Goal: Task Accomplishment & Management: Use online tool/utility

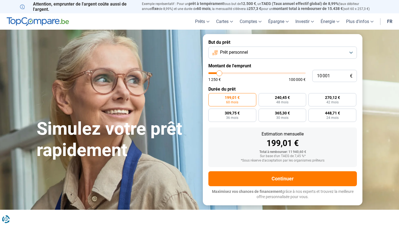
type input "11 000"
type input "11000"
type input "11 250"
type input "11250"
type input "12 000"
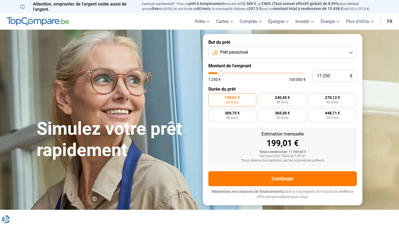
type input "12000"
type input "13 000"
type input "13000"
type input "14 000"
type input "14000"
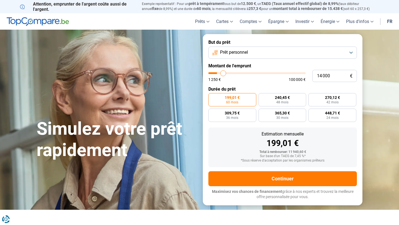
type input "15 000"
type input "15000"
type input "16 000"
type input "16000"
type input "16 750"
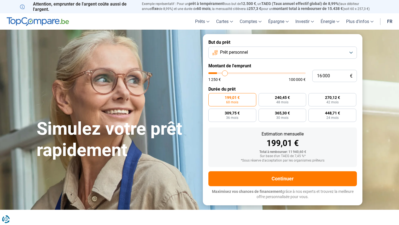
type input "16750"
type input "17 750"
type input "17750"
type input "18 750"
type input "18750"
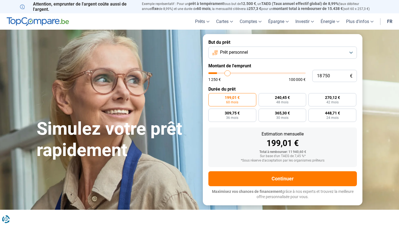
type input "19 750"
type input "19750"
type input "20 750"
type input "20750"
type input "21 750"
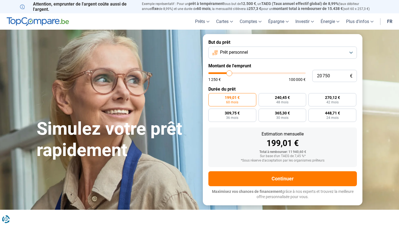
type input "21750"
type input "22 500"
type input "22500"
type input "23 000"
type input "23000"
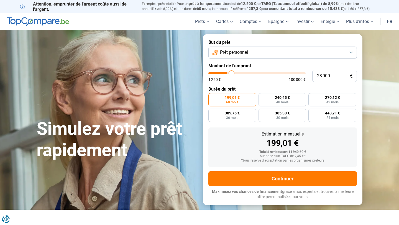
type input "23 750"
type input "23750"
type input "24 250"
type input "24250"
type input "24 750"
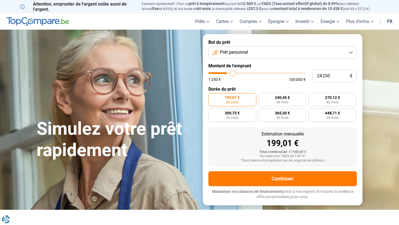
type input "24750"
type input "25 250"
type input "25250"
type input "25 750"
type input "25750"
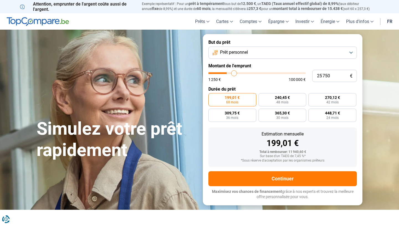
type input "26 250"
type input "26250"
type input "27 000"
type input "27000"
type input "27 750"
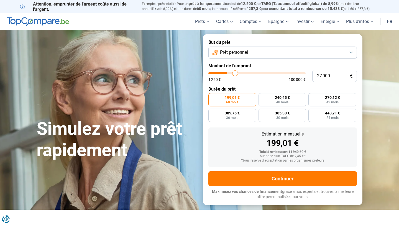
type input "27750"
type input "28 250"
type input "28250"
type input "29 000"
type input "29000"
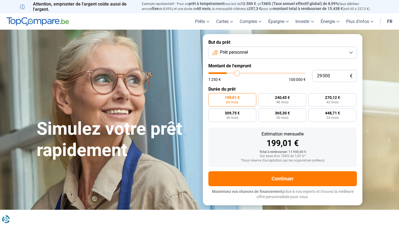
type input "29 750"
type input "29750"
type input "30 250"
type input "30250"
type input "30 750"
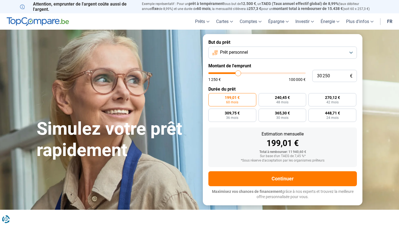
type input "30750"
type input "31 250"
type input "31250"
type input "31 750"
type input "31750"
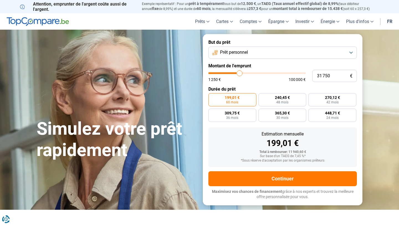
type input "32 000"
type input "32000"
type input "32 250"
type input "32250"
type input "32 500"
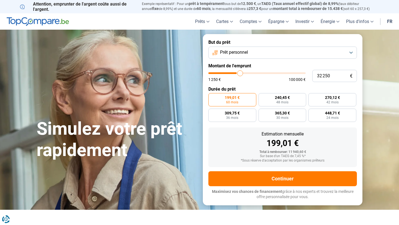
type input "32500"
type input "32 750"
type input "32750"
type input "33 000"
type input "33000"
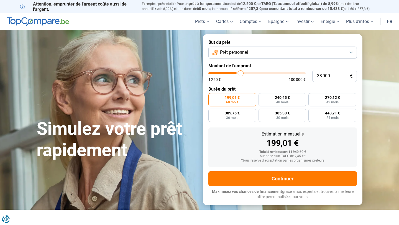
type input "33 250"
type input "33250"
type input "33 500"
type input "33500"
type input "34 000"
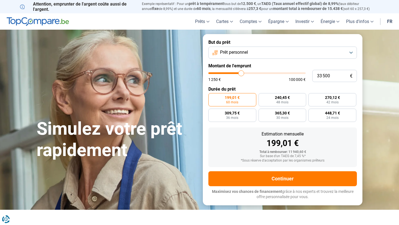
type input "34000"
type input "34 500"
type input "34500"
type input "35 250"
type input "35250"
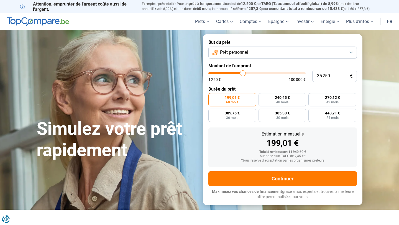
type input "35 750"
type input "35750"
type input "36 250"
type input "36250"
type input "36 750"
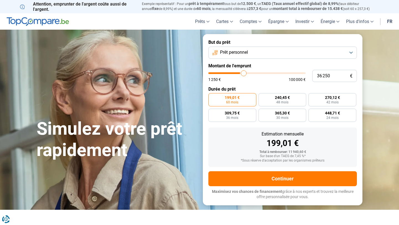
type input "36750"
type input "37 250"
type input "37250"
type input "37 750"
type input "37750"
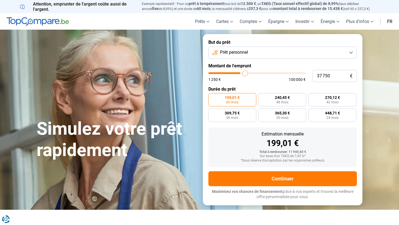
type input "38 000"
type input "38000"
type input "38 500"
type input "38500"
type input "38 750"
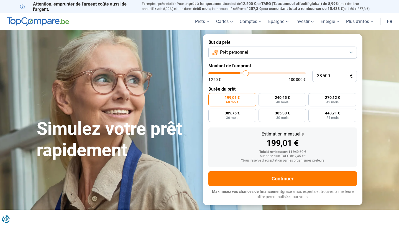
type input "38750"
type input "39 250"
type input "39250"
type input "39 750"
type input "39750"
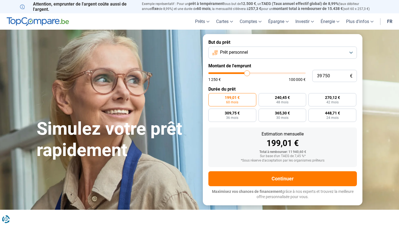
type input "40 000"
type input "40000"
type input "40 500"
type input "40500"
type input "40 750"
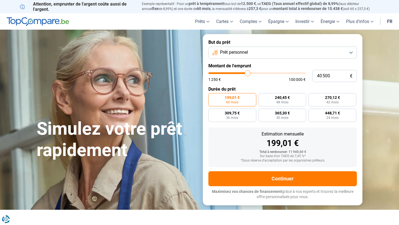
type input "40750"
type input "41 000"
type input "41000"
type input "41 250"
drag, startPoint x: 220, startPoint y: 72, endPoint x: 248, endPoint y: 76, distance: 28.2
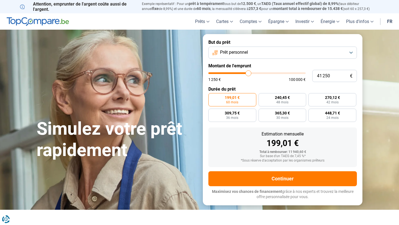
type input "41250"
click at [248, 74] on input "range" at bounding box center [256, 73] width 97 height 2
radio input "false"
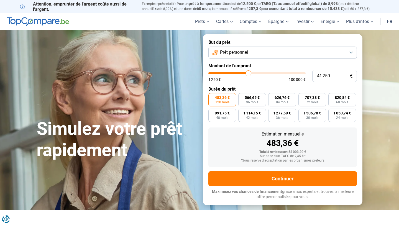
type input "42 250"
type input "42250"
type input "42 500"
type input "42500"
type input "42 750"
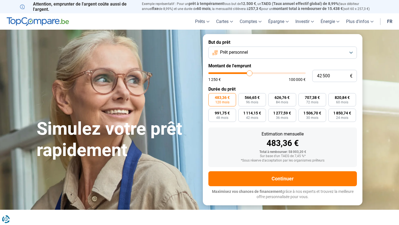
type input "42750"
type input "43 000"
type input "43000"
type input "43 250"
type input "43250"
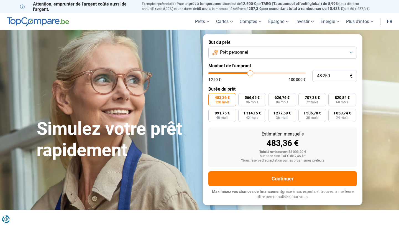
type input "43 500"
type input "43500"
type input "43 750"
type input "43750"
type input "43 500"
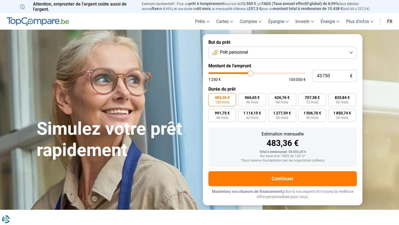
type input "43500"
type input "43 250"
type input "43250"
click at [250, 73] on input "range" at bounding box center [256, 73] width 97 height 2
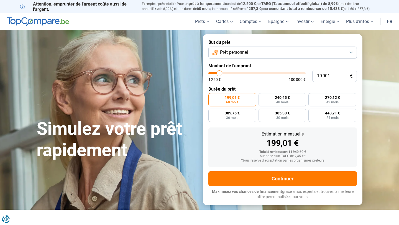
type input "7 500"
type input "7500"
type input "8 000"
type input "8000"
type input "8 250"
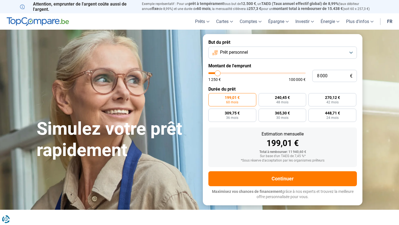
type input "8250"
type input "8 750"
type input "8750"
type input "9 500"
type input "9500"
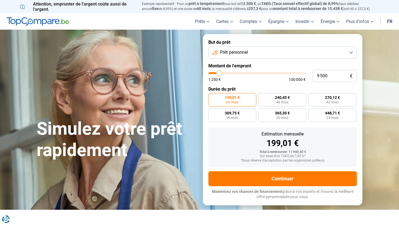
type input "10 250"
type input "10250"
type input "11 000"
type input "11000"
type input "12 000"
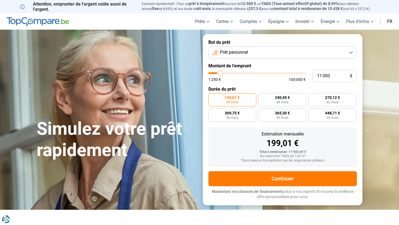
type input "12000"
type input "13 000"
type input "13000"
type input "13 750"
type input "13750"
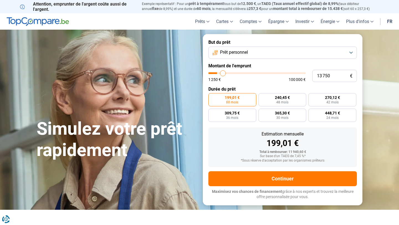
type input "14 750"
type input "14750"
type input "15 750"
type input "15750"
type input "16 750"
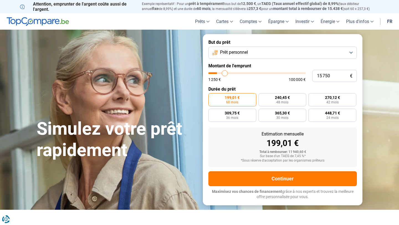
type input "16750"
type input "17 750"
type input "17750"
type input "18 750"
type input "18750"
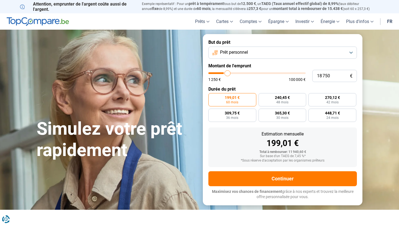
type input "19 750"
type input "19750"
type input "20 750"
type input "20750"
type input "21 500"
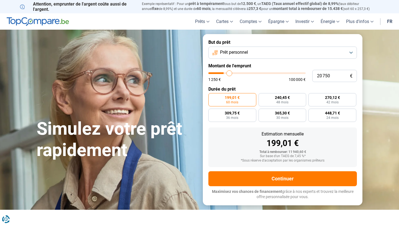
type input "21500"
type input "22 500"
type input "22500"
type input "23 500"
type input "23500"
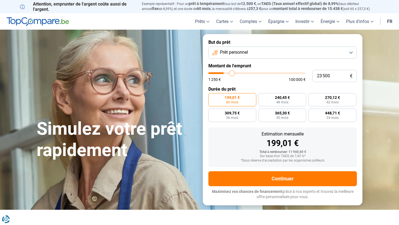
type input "24 500"
type input "24500"
type input "25 250"
type input "25250"
type input "26 000"
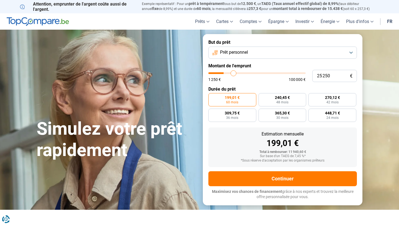
type input "26000"
type input "27 000"
type input "27000"
type input "27 750"
type input "27750"
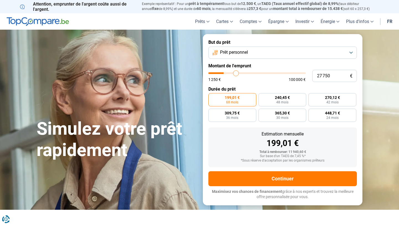
type input "28 750"
type input "28750"
type input "30 000"
type input "30000"
type input "31 000"
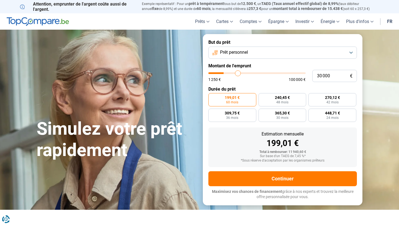
type input "31000"
type input "32 250"
type input "32250"
type input "33 500"
type input "33500"
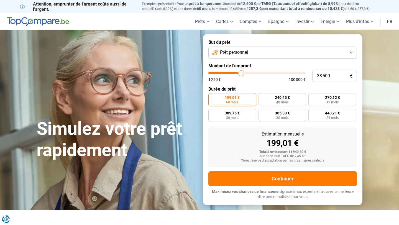
type input "34 750"
type input "34750"
type input "35 750"
type input "35750"
type input "37 000"
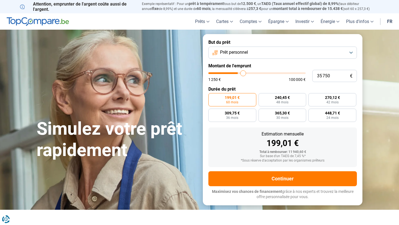
type input "37000"
type input "38 000"
type input "38000"
type input "39 000"
type input "39000"
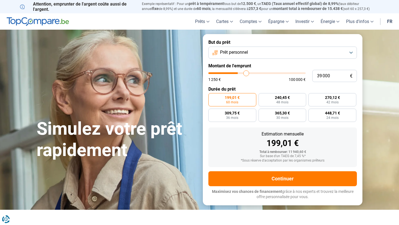
type input "40 000"
type input "40000"
type input "41 250"
type input "41250"
type input "42 500"
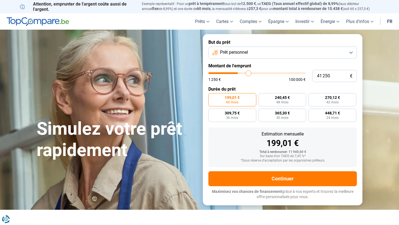
type input "42500"
type input "43 750"
type input "43750"
type input "44 750"
type input "44750"
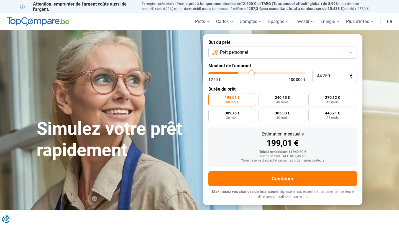
type input "46 000"
type input "46000"
type input "47 000"
type input "47000"
type input "48 000"
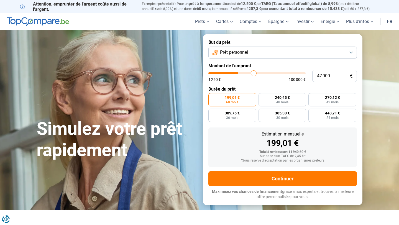
type input "48000"
type input "49 000"
type input "49000"
type input "49 750"
type input "49750"
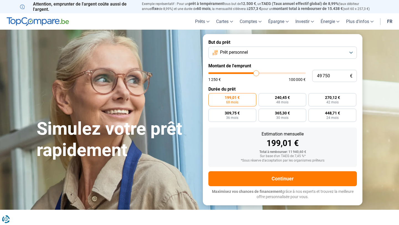
type input "50 500"
type input "50500"
type input "51 250"
type input "51250"
type input "51 750"
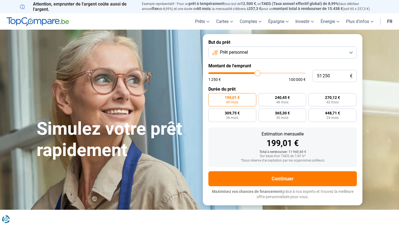
type input "51750"
type input "52 500"
type input "52500"
type input "53 000"
type input "53000"
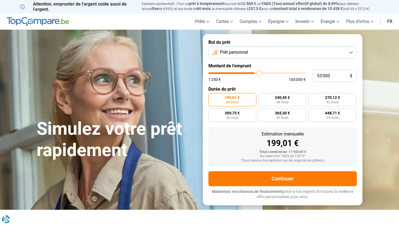
type input "53 250"
type input "53250"
type input "53 500"
type input "53500"
type input "53 750"
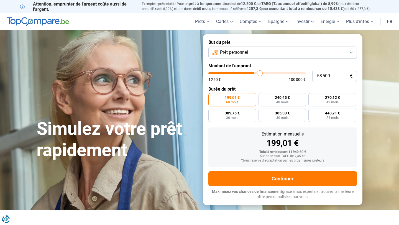
type input "53750"
type input "54 000"
type input "54000"
type input "53 750"
type input "53750"
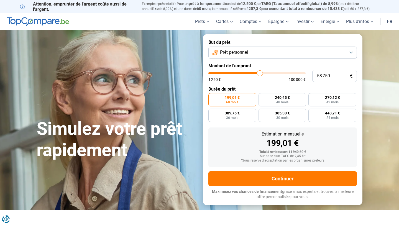
type input "53 500"
type input "53500"
type input "53 250"
type input "53250"
type input "53 000"
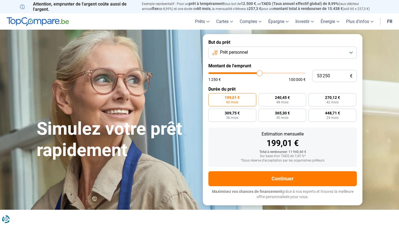
type input "53000"
type input "52 750"
type input "52750"
type input "52 500"
type input "52500"
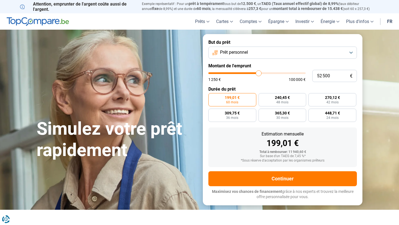
type input "52 250"
type input "52250"
type input "52 000"
type input "52000"
type input "51 750"
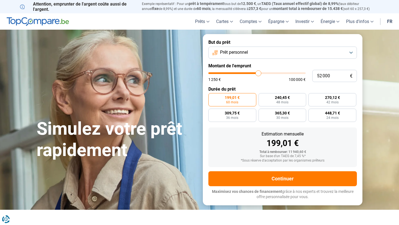
type input "51750"
type input "51 500"
type input "51500"
type input "51 250"
type input "51250"
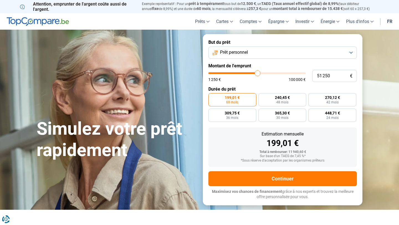
type input "51 000"
type input "51000"
type input "50 750"
type input "50750"
type input "50 500"
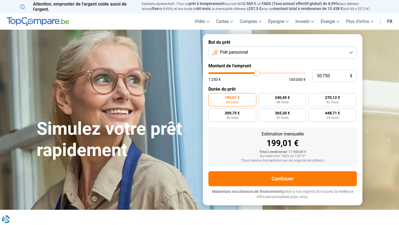
type input "50500"
type input "50 250"
type input "50250"
type input "50 000"
type input "50000"
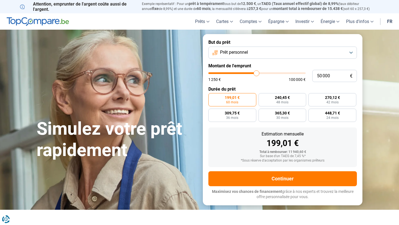
type input "49 750"
type input "49750"
type input "49 250"
type input "49250"
type input "49 000"
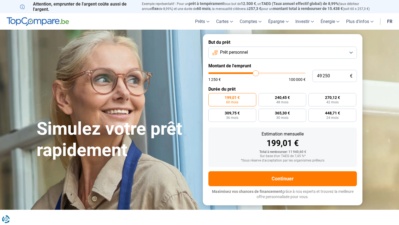
type input "49000"
type input "48 750"
type input "48750"
type input "48 500"
type input "48500"
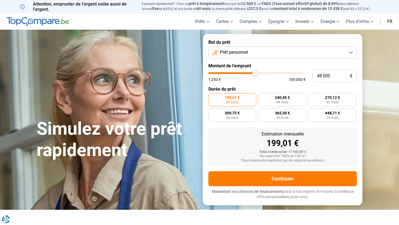
type input "48 250"
type input "48250"
type input "48 000"
type input "48000"
type input "47 750"
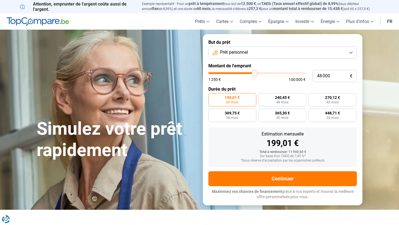
type input "47750"
type input "47 500"
type input "47500"
type input "47 250"
type input "47250"
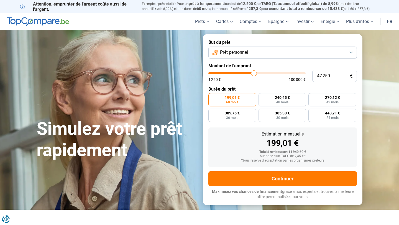
type input "47 000"
type input "47000"
type input "46 750"
type input "46750"
type input "46 500"
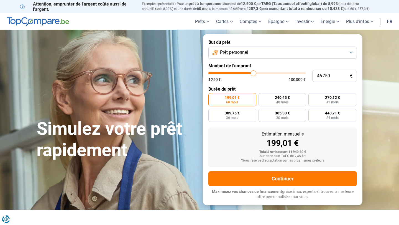
type input "46500"
type input "46 250"
type input "46250"
type input "46 000"
type input "46000"
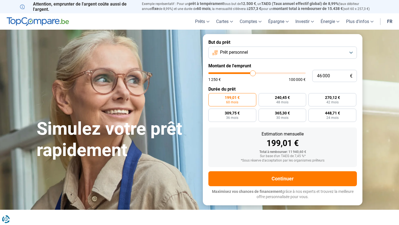
type input "45 750"
type input "45750"
type input "45 500"
type input "45500"
type input "45 250"
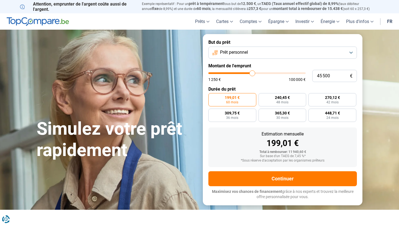
type input "45250"
type input "45 000"
type input "45000"
type input "44 750"
type input "44750"
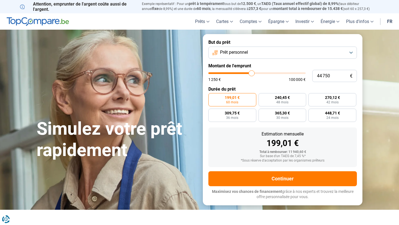
type input "44 500"
type input "44500"
type input "44 250"
type input "44250"
type input "44 000"
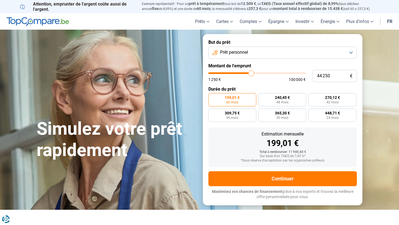
type input "44000"
type input "43 750"
type input "43750"
type input "43 500"
type input "43500"
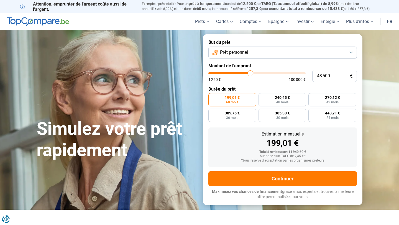
type input "43 250"
type input "43250"
type input "43 000"
type input "43000"
type input "42 750"
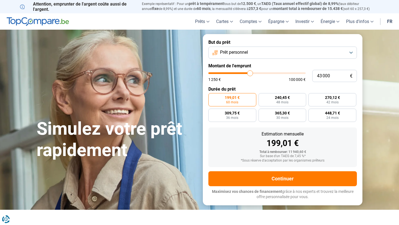
type input "42750"
type input "42 500"
drag, startPoint x: 217, startPoint y: 73, endPoint x: 249, endPoint y: 74, distance: 32.4
type input "42500"
click at [249, 74] on input "range" at bounding box center [256, 73] width 97 height 2
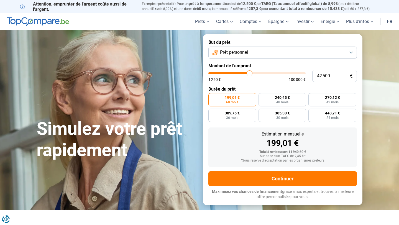
radio input "false"
